Goal: Information Seeking & Learning: Learn about a topic

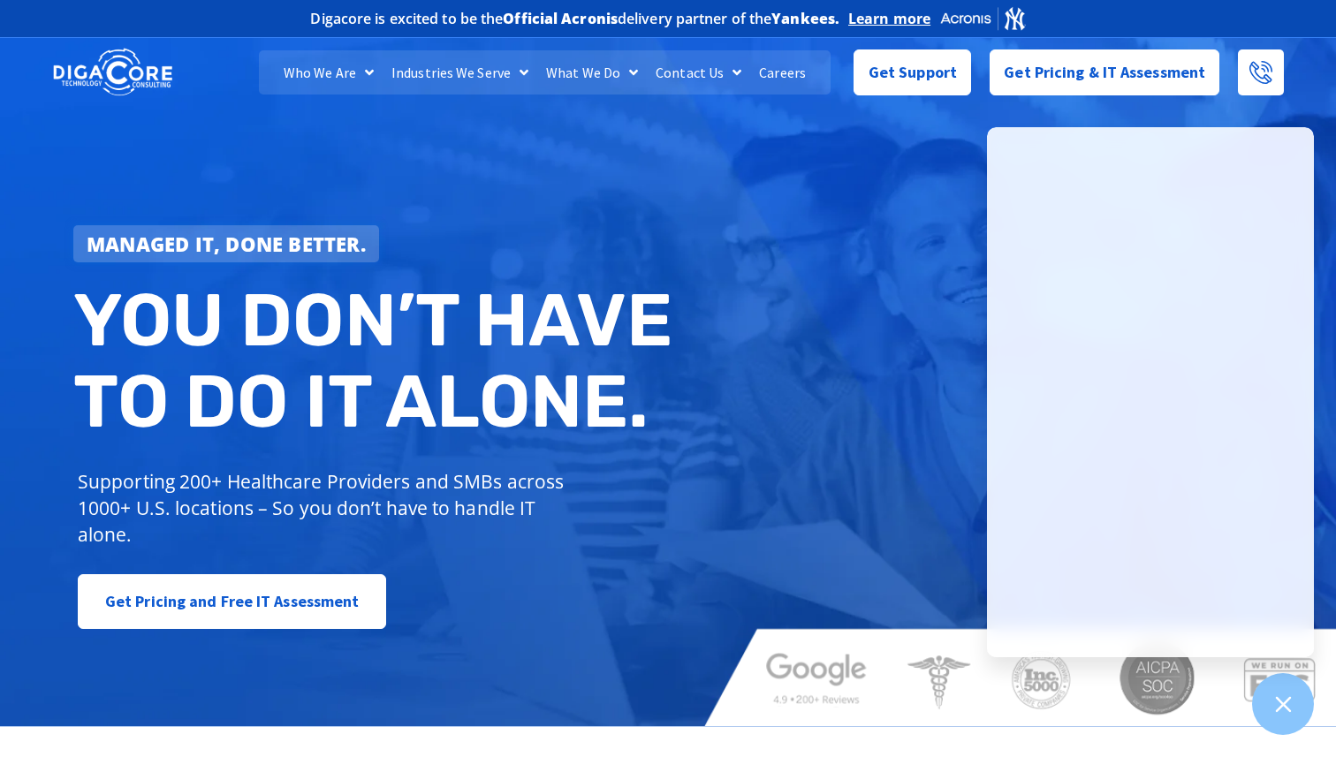
click at [699, 70] on link "Contact Us" at bounding box center [698, 72] width 103 height 44
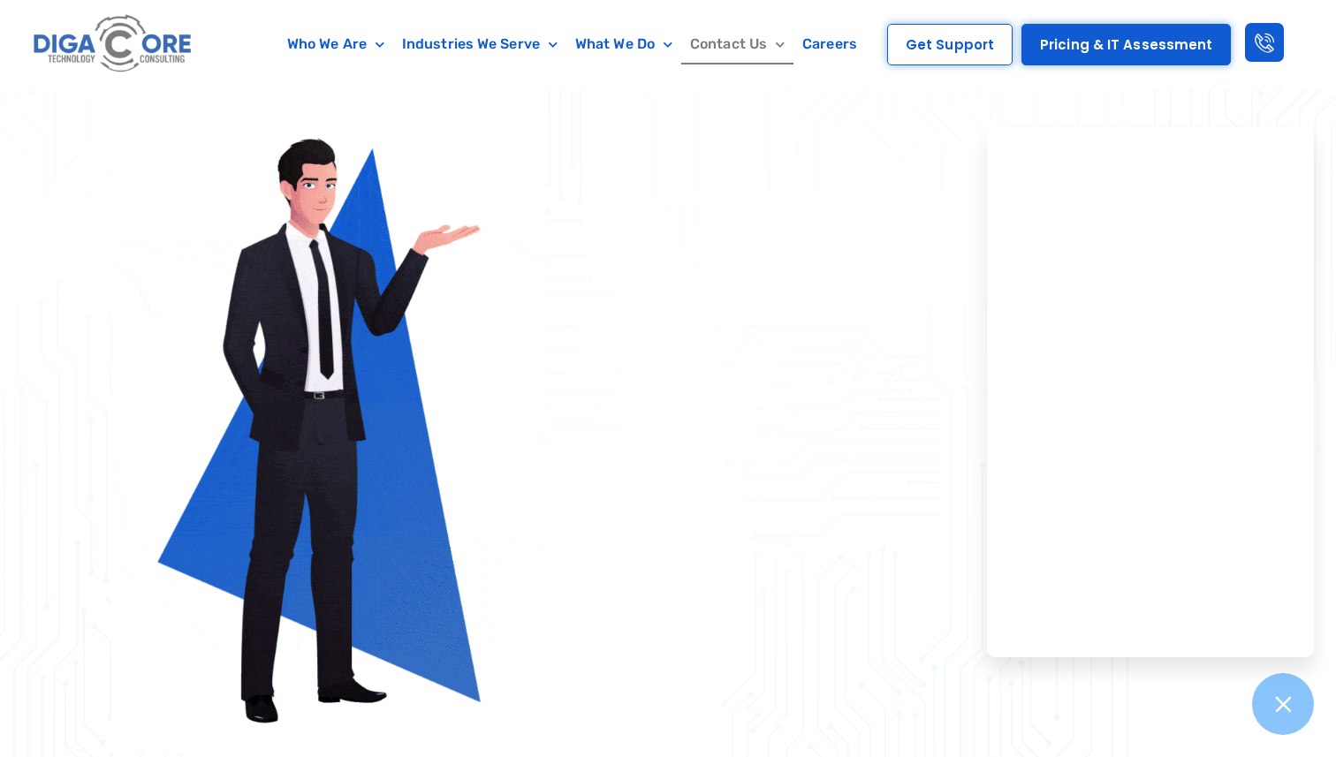
scroll to position [839, 0]
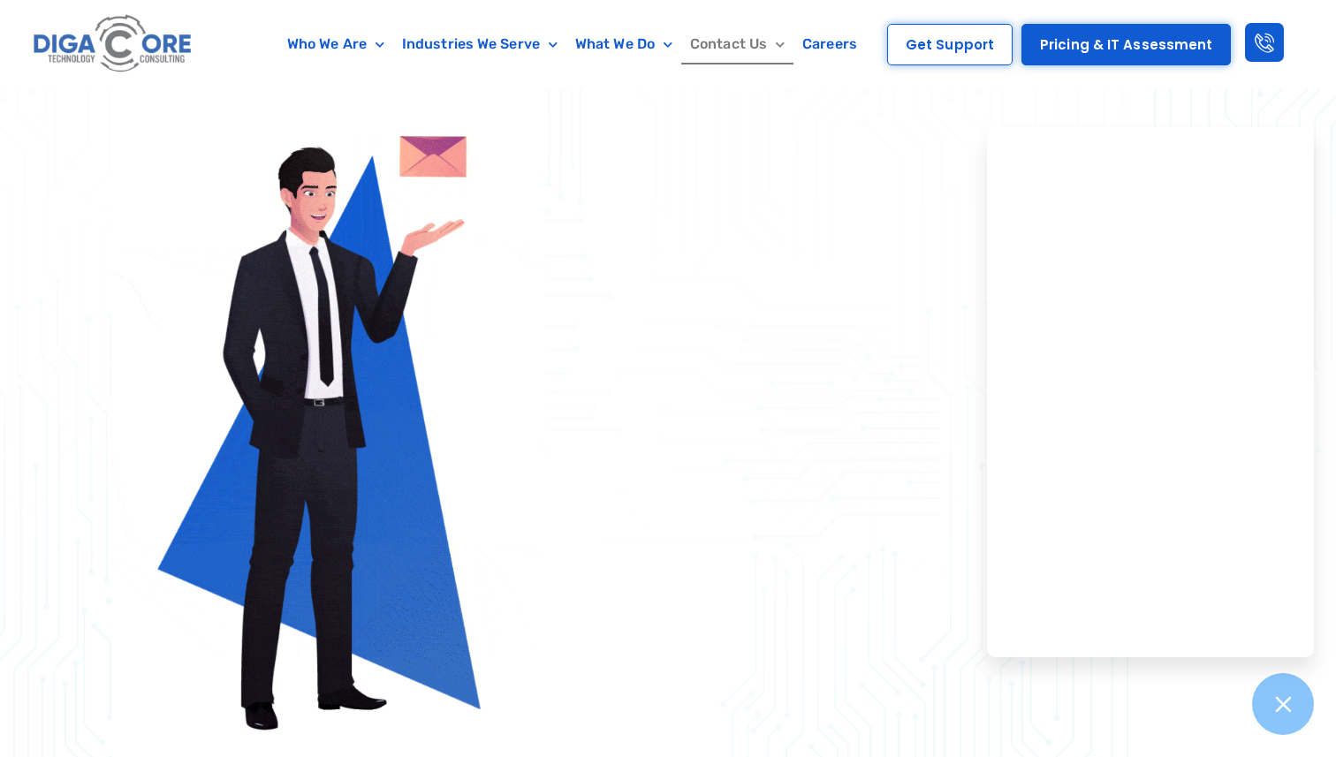
click at [1168, 89] on div at bounding box center [894, 397] width 679 height 745
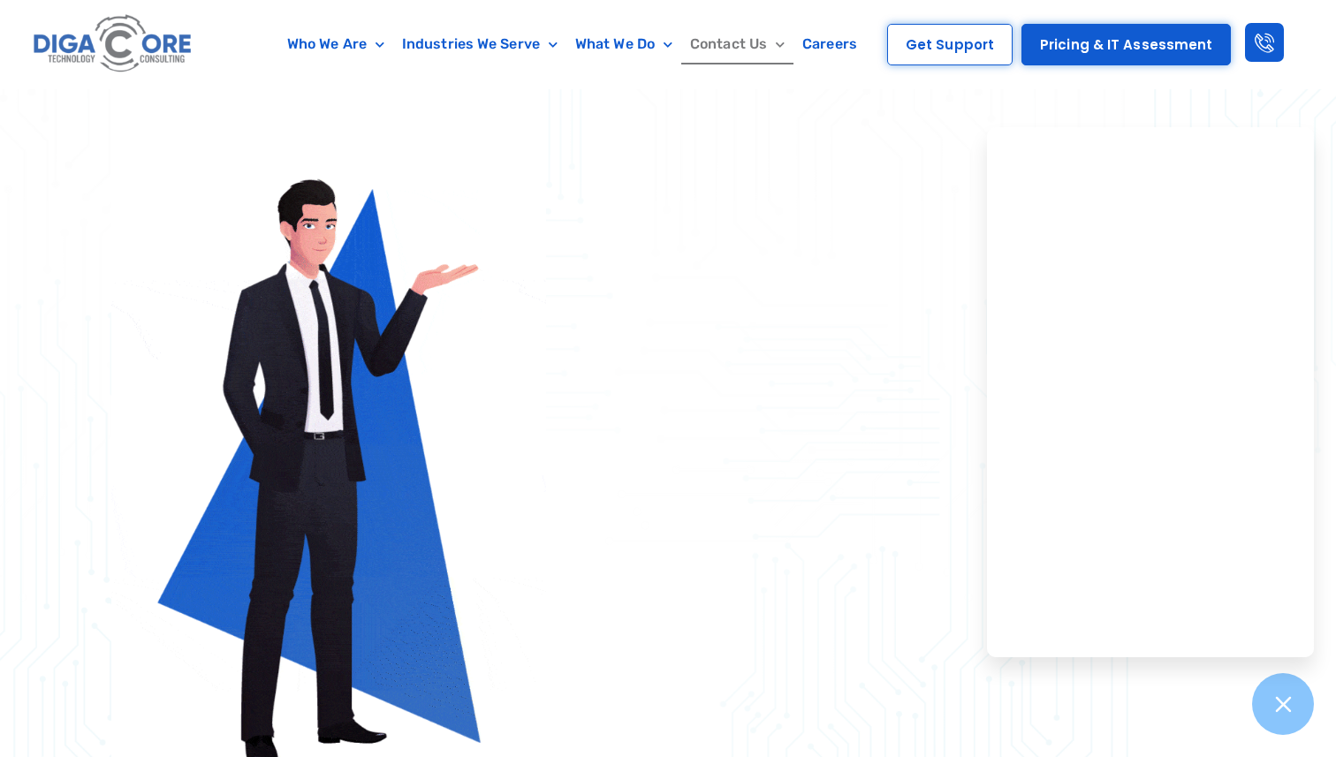
scroll to position [623, 0]
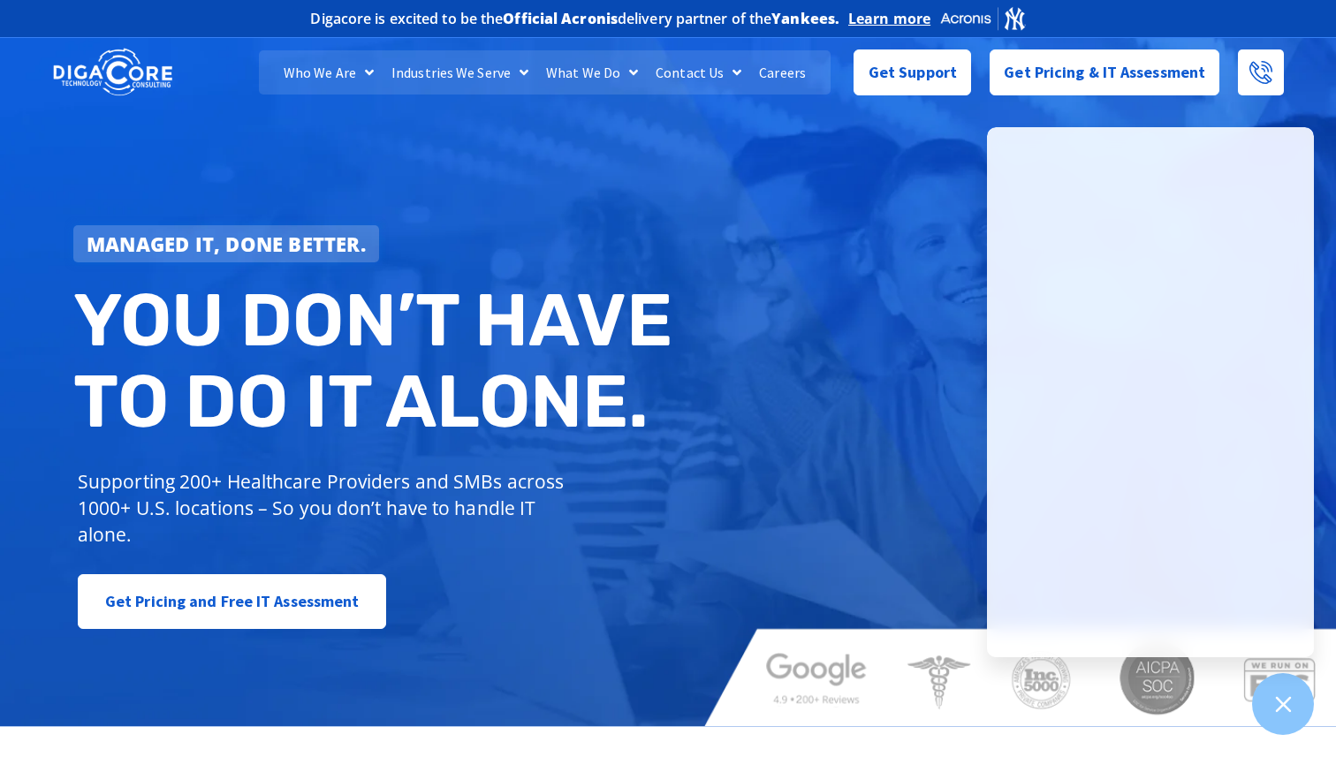
click at [586, 68] on link "What We Do" at bounding box center [592, 72] width 110 height 44
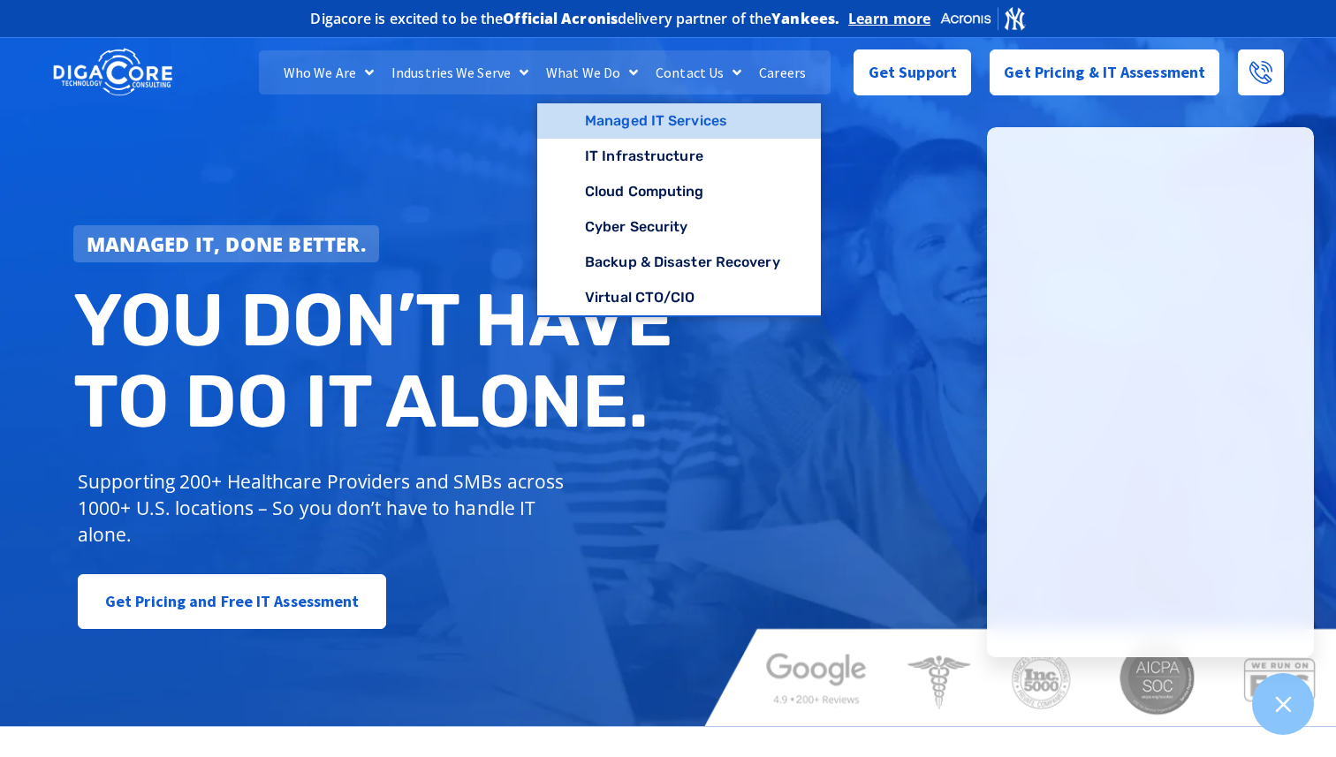
click at [600, 111] on link "Managed IT Services" at bounding box center [679, 120] width 284 height 35
